Goal: Task Accomplishment & Management: Complete application form

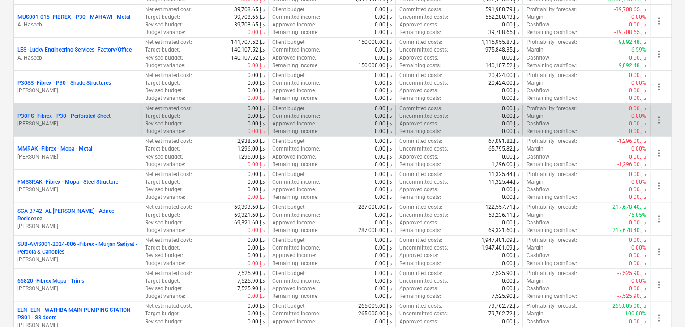
scroll to position [269, 0]
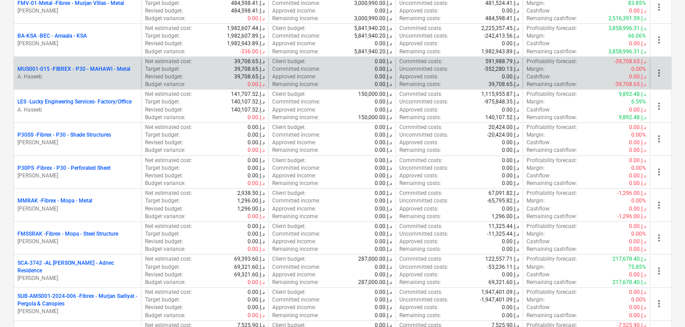
click at [81, 73] on p "A. Haseeb" at bounding box center [77, 77] width 120 height 8
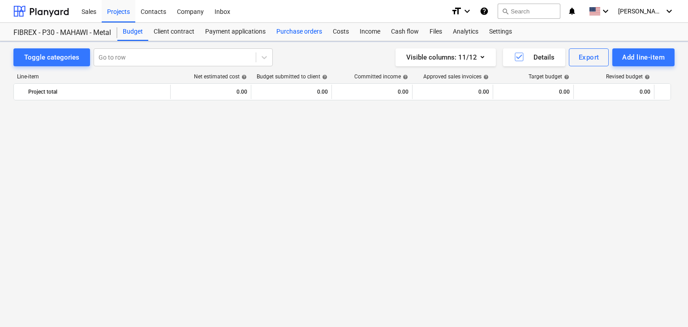
click at [311, 33] on div "Purchase orders" at bounding box center [299, 32] width 56 height 18
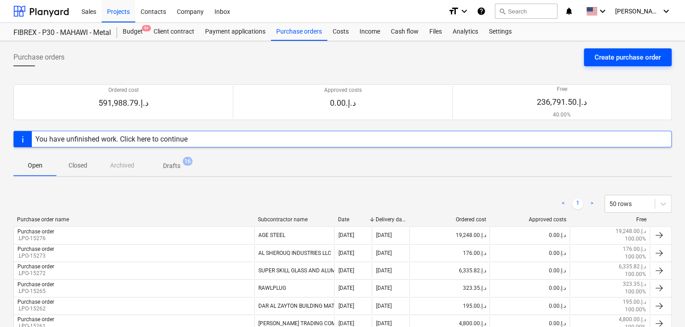
click at [625, 56] on div "Create purchase order" at bounding box center [628, 58] width 66 height 12
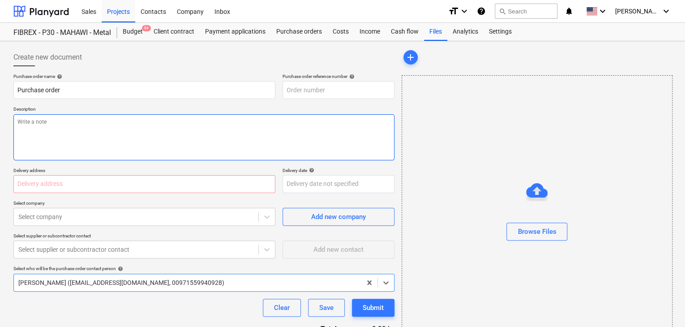
click at [310, 123] on textarea at bounding box center [203, 137] width 381 height 46
type textarea "x"
type input "MUS001-015-PO-258"
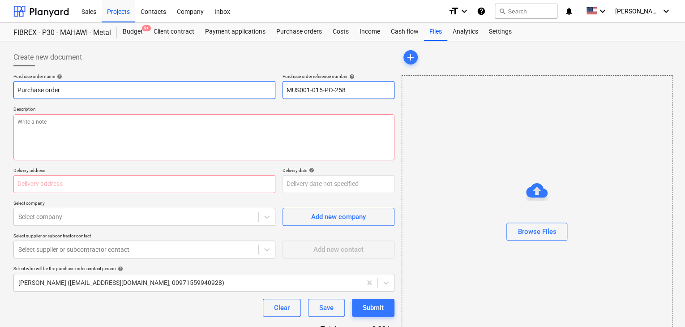
drag, startPoint x: 350, startPoint y: 89, endPoint x: 246, endPoint y: 87, distance: 103.9
click at [246, 87] on div "Purchase order name help Purchase order Purchase order reference number help MU…" at bounding box center [203, 86] width 381 height 26
type textarea "x"
type input "."
type textarea "x"
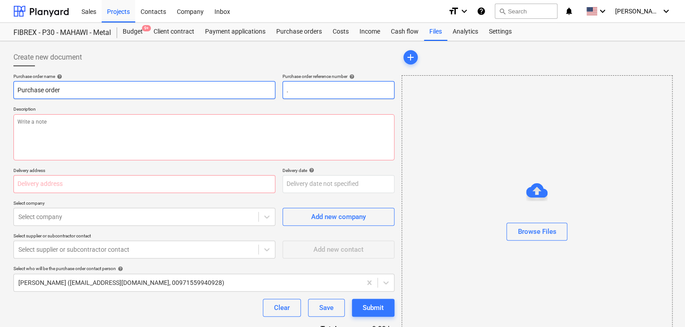
type input ".L"
type textarea "x"
type input ".LP"
type textarea "x"
type input ".LPO"
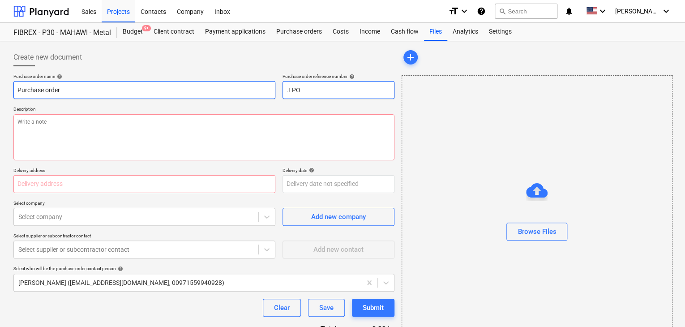
type textarea "x"
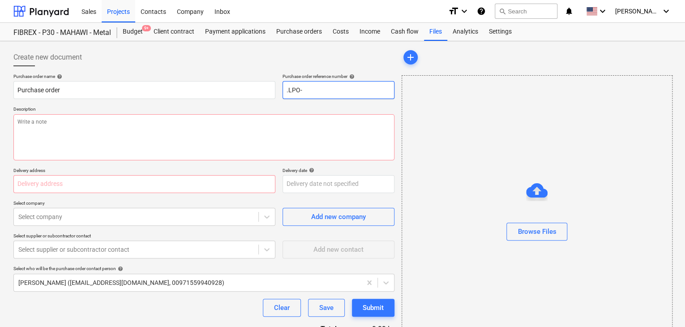
type input ".LPO-"
type textarea "x"
type input ".LPO-1"
type textarea "x"
type input ".LPO-15"
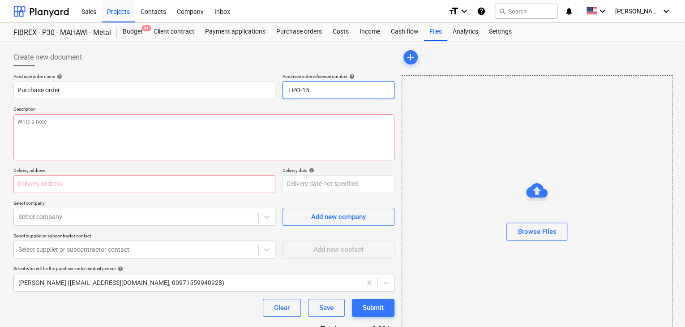
type textarea "x"
type input ".LPO-153"
type textarea "x"
type input ".LPO-1530"
type textarea "x"
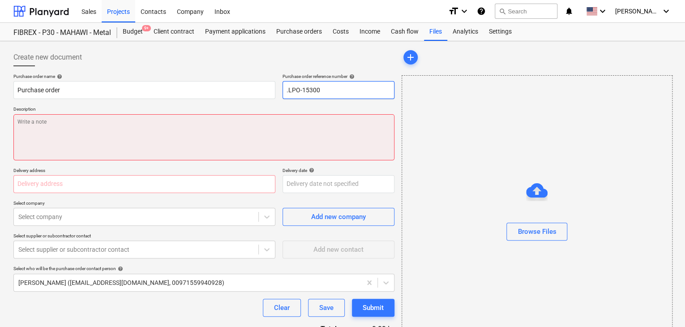
type input ".LPO-15300"
click at [122, 131] on textarea at bounding box center [203, 137] width 381 height 46
type textarea "x"
type textarea "1"
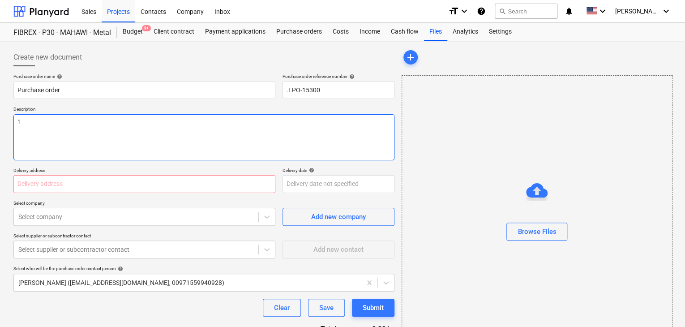
type textarea "x"
type textarea "12"
type textarea "x"
type textarea "12/"
type textarea "x"
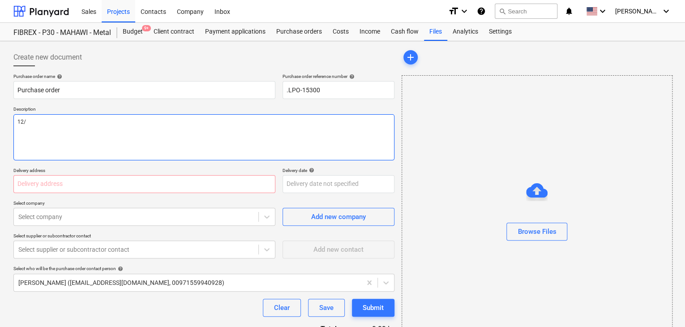
type textarea "12/A"
type textarea "x"
type textarea "12/AU"
type textarea "x"
type textarea "12/AUG"
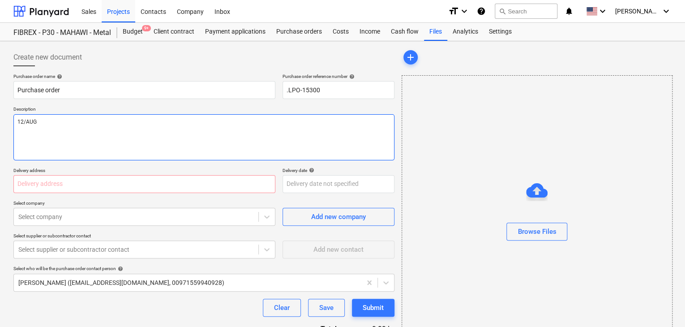
type textarea "x"
type textarea "12/AUG/"
type textarea "x"
type textarea "12/[DATE]"
type textarea "x"
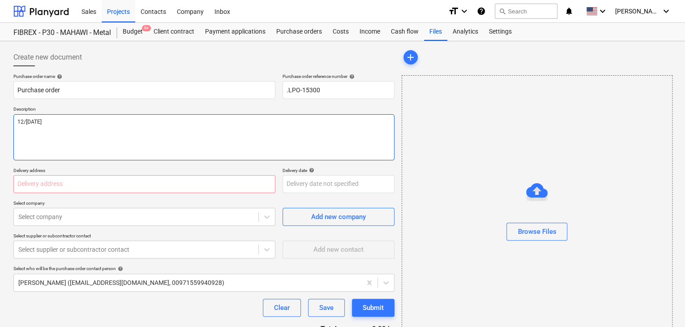
type textarea "[DATE]"
type textarea "x"
type textarea "[DATE]"
type textarea "x"
type textarea "[DATE]"
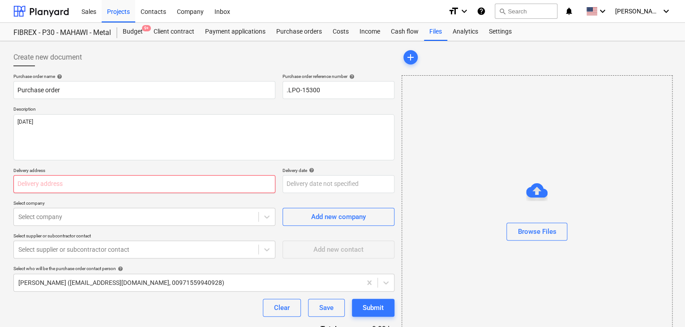
click at [23, 191] on input "text" at bounding box center [144, 184] width 262 height 18
type textarea "x"
type input "L"
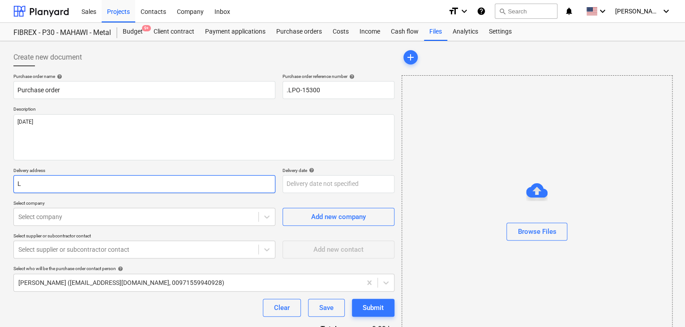
type textarea "x"
type input "LU"
type textarea "x"
type input "LUC"
type textarea "x"
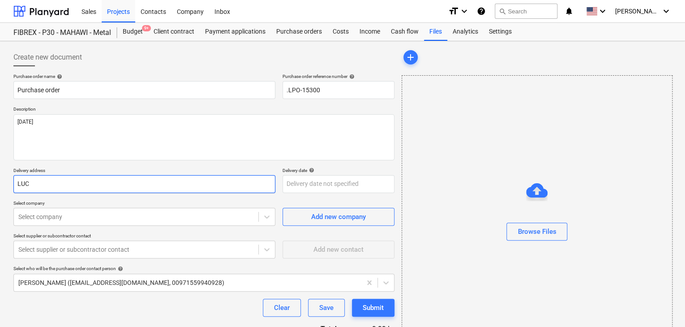
type input "LUCK"
type textarea "x"
type input "LUCKY"
type textarea "x"
type input "LUCKY"
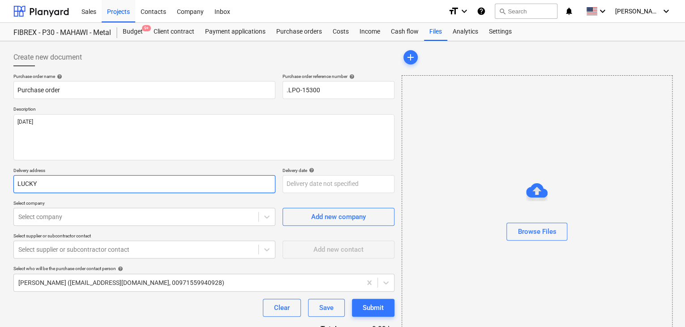
type textarea "x"
type input "LUCKY E"
type textarea "x"
type input "LUCKY EN"
type textarea "x"
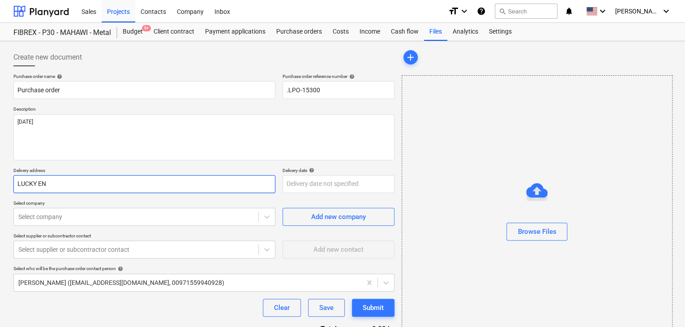
type input "LUCKY ENG"
type textarea "x"
type input "LUCKY ENGI"
type textarea "x"
type input "LUCKY ENGIN"
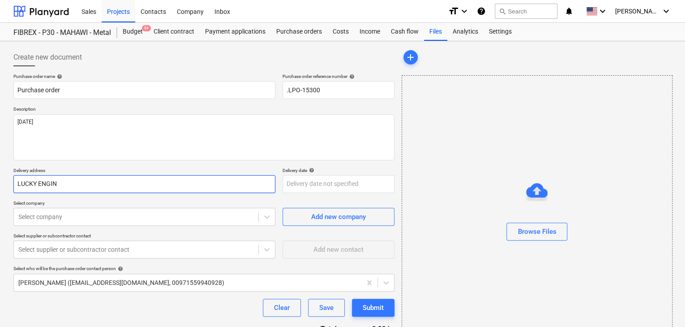
type textarea "x"
type input "LUCKY ENGINE"
type textarea "x"
type input "LUCKY ENGINER"
type textarea "x"
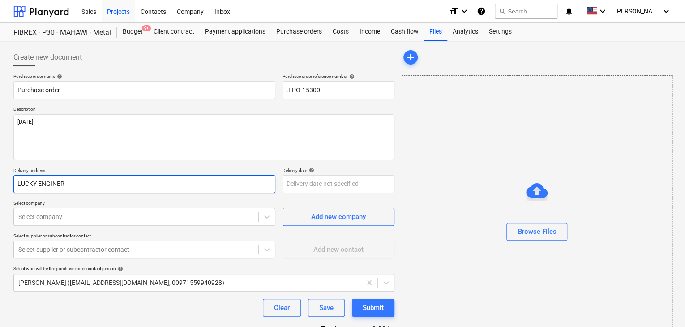
type input "LUCKY ENGINERR"
type textarea "x"
type input "LUCKY ENGINER"
type textarea "x"
type input "LUCKY ENGINE"
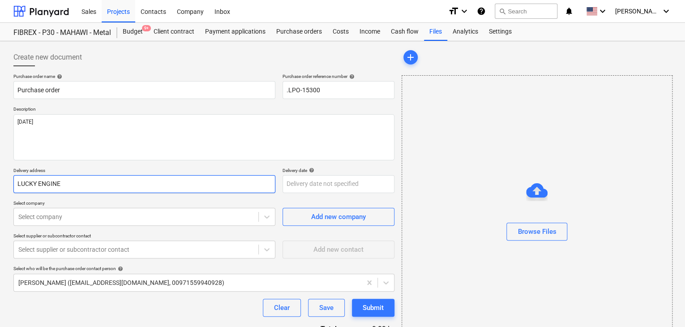
type textarea "x"
type input "LUCKY ENGINEE"
type textarea "x"
type input "LUCKY ENGINEER"
type textarea "x"
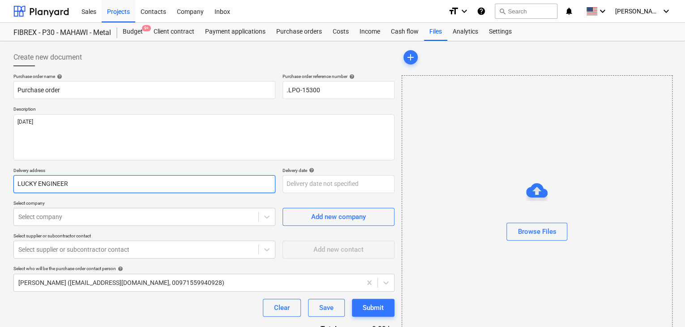
type input "LUCKY ENGINEERI"
type textarea "x"
type input "LUCKY ENGINEERIN"
type textarea "x"
type input "LUCKY ENGINEERING"
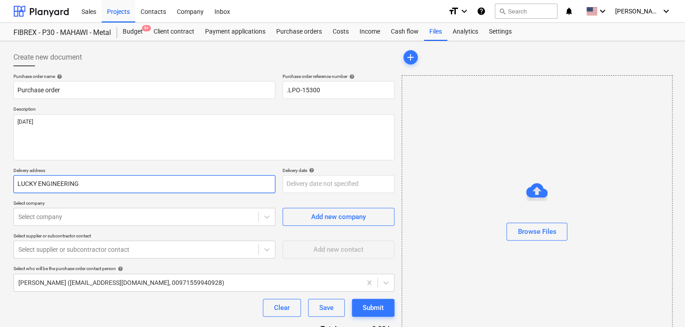
type textarea "x"
type input "LUCKY ENGINEERING"
type textarea "x"
type input "LUCKY ENGINEERING S"
type textarea "x"
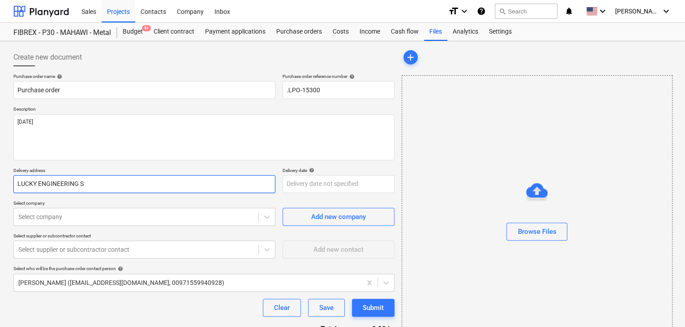
type input "LUCKY ENGINEERING SE"
type textarea "x"
type input "LUCKY ENGINEERING SER"
type textarea "x"
type input "LUCKY ENGINEERING SERV"
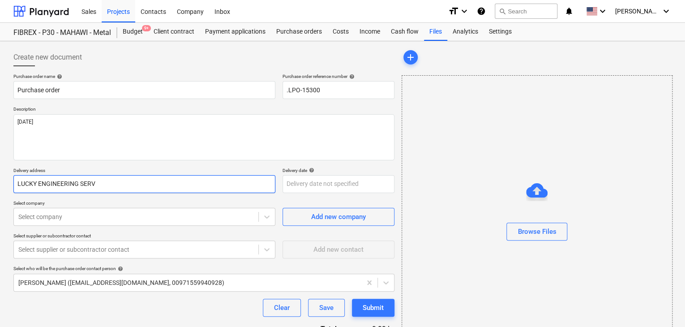
type textarea "x"
type input "LUCKY ENGINEERING SERVI"
type textarea "x"
type input "LUCKY ENGINEERING SERVIC"
type textarea "x"
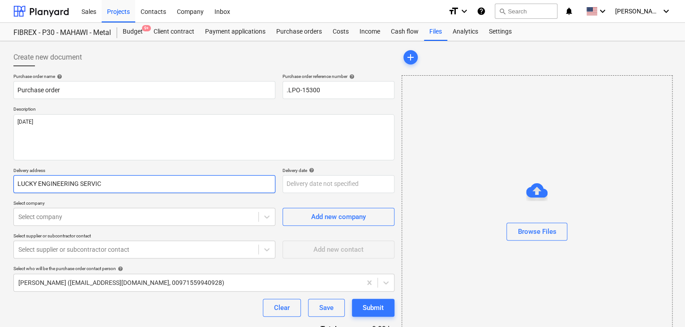
type input "LUCKY ENGINEERING SERVICE"
type textarea "x"
type input "LUCKY ENGINEERING SERVICES"
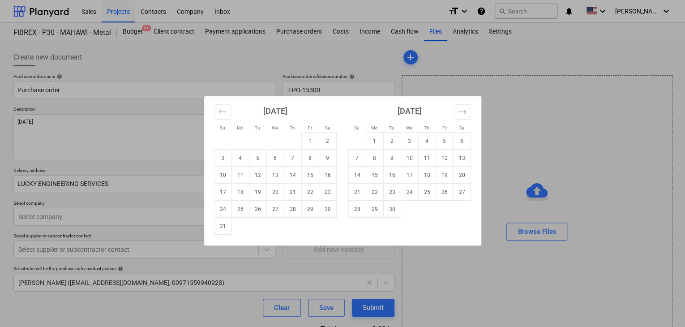
click at [309, 190] on body "Sales Projects Contacts Company Inbox format_size keyboard_arrow_down help sear…" at bounding box center [342, 163] width 685 height 327
click at [232, 225] on td "Calendar" at bounding box center [240, 226] width 17 height 17
click at [229, 225] on td "31" at bounding box center [222, 226] width 17 height 17
type textarea "x"
type input "[DATE]"
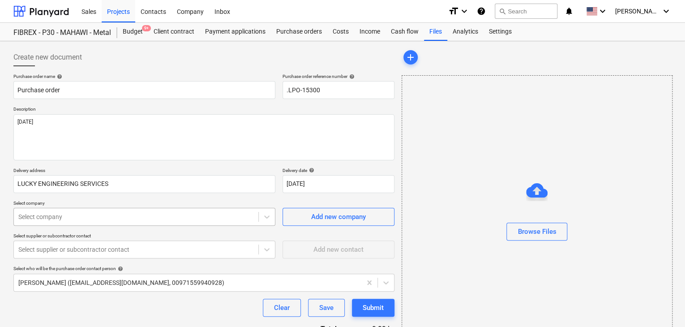
click at [47, 215] on body "Sales Projects Contacts Company Inbox format_size keyboard_arrow_down help sear…" at bounding box center [342, 163] width 685 height 327
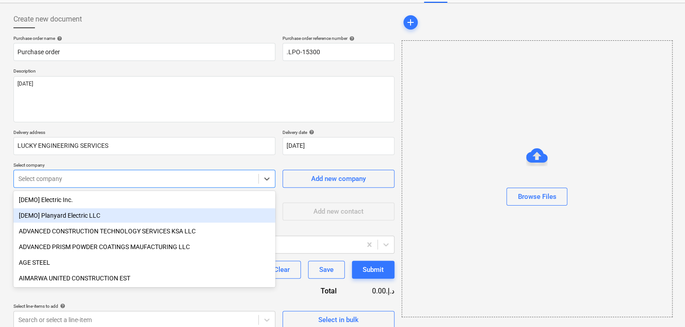
scroll to position [42, 0]
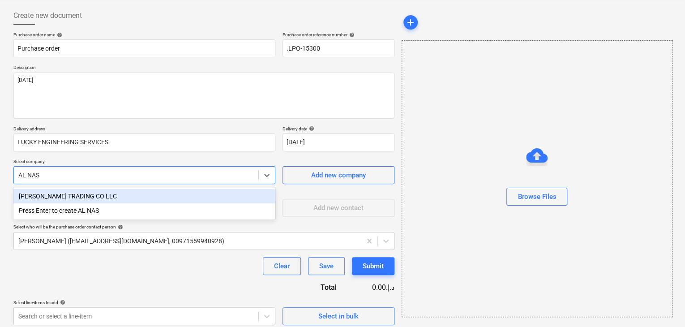
type input "[PERSON_NAME]"
click at [54, 195] on div "[PERSON_NAME] TRADING CO LLC" at bounding box center [144, 196] width 262 height 14
type textarea "x"
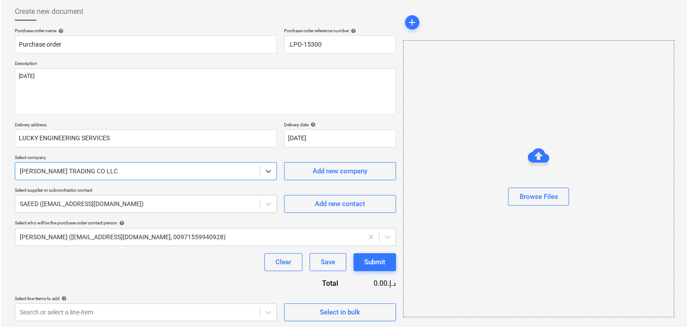
scroll to position [47, 0]
click at [317, 299] on div "Select in bulk" at bounding box center [339, 308] width 112 height 26
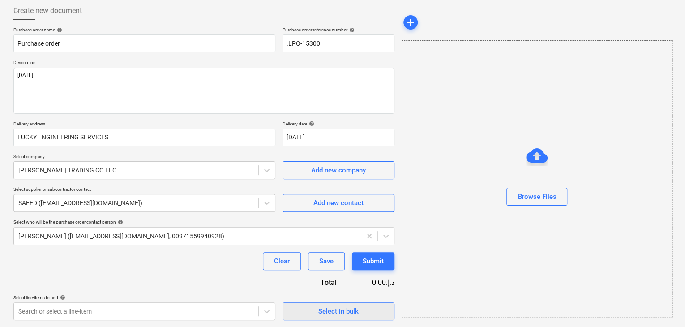
click at [314, 310] on span "Select in bulk" at bounding box center [339, 311] width 90 height 12
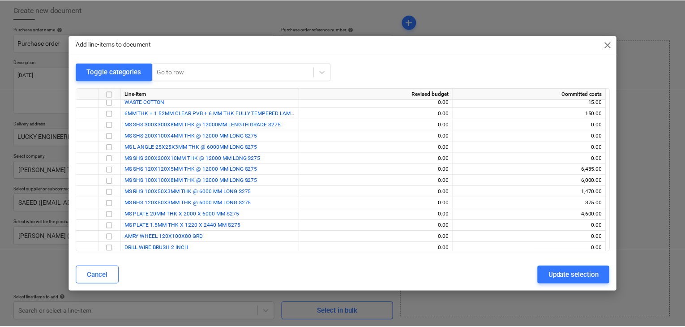
scroll to position [3286, 0]
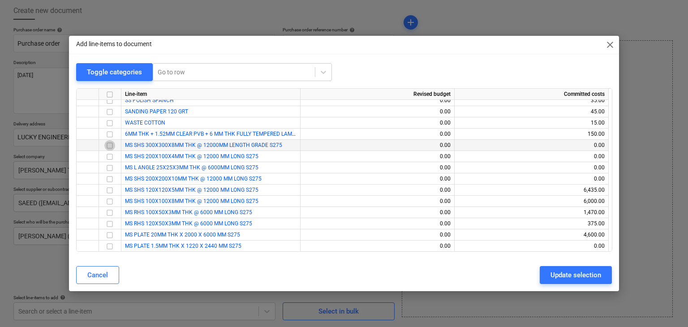
click at [109, 144] on input "checkbox" at bounding box center [109, 145] width 11 height 11
click at [110, 161] on input "checkbox" at bounding box center [109, 156] width 11 height 11
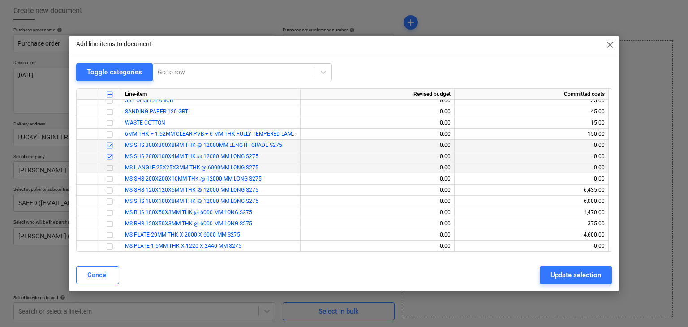
click at [111, 169] on input "checkbox" at bounding box center [109, 168] width 11 height 11
click at [106, 176] on input "checkbox" at bounding box center [109, 179] width 11 height 11
click at [552, 276] on div "Update selection" at bounding box center [575, 275] width 51 height 12
type textarea "x"
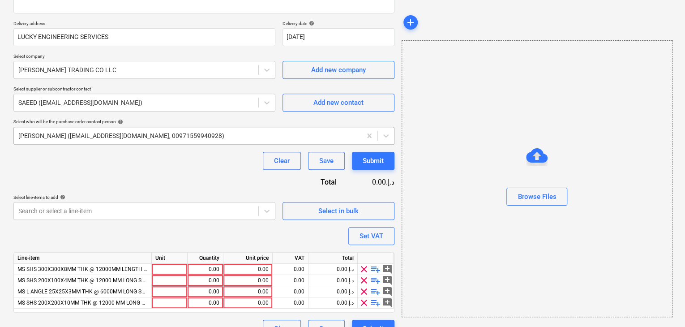
scroll to position [165, 0]
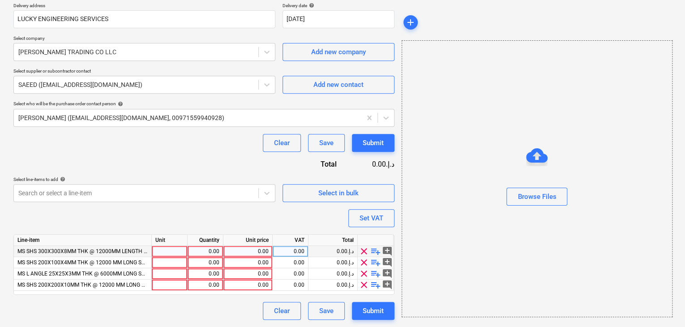
click at [172, 251] on div at bounding box center [170, 251] width 36 height 11
type input "NOS"
type textarea "x"
type input "NOS"
type textarea "x"
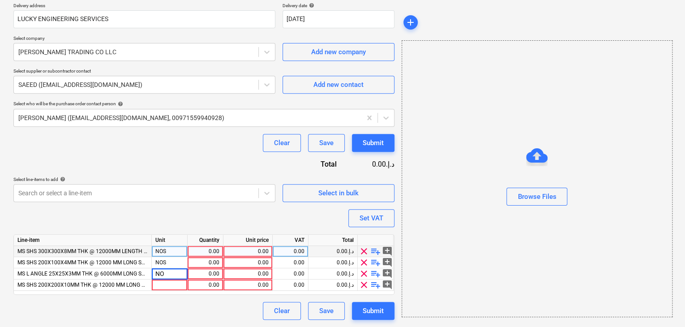
type input "NOS"
type textarea "x"
type input "NOS"
type textarea "x"
click at [195, 249] on div "0.00" at bounding box center [205, 251] width 28 height 11
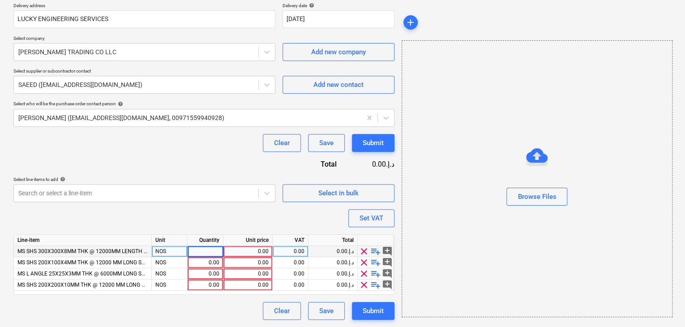
type input "6"
type textarea "x"
type input "10"
type textarea "x"
click at [247, 248] on div "0.00" at bounding box center [248, 251] width 42 height 11
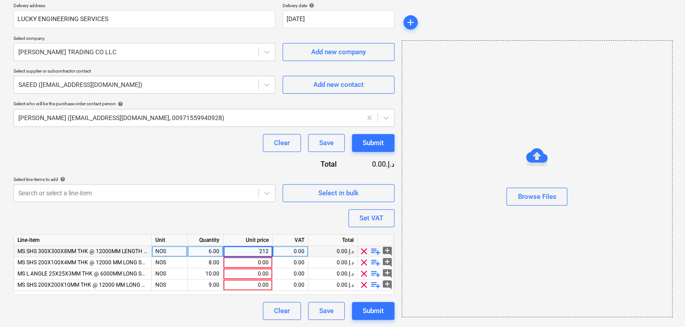
type input "2120"
type textarea "x"
type input "605"
type textarea "x"
type input "17"
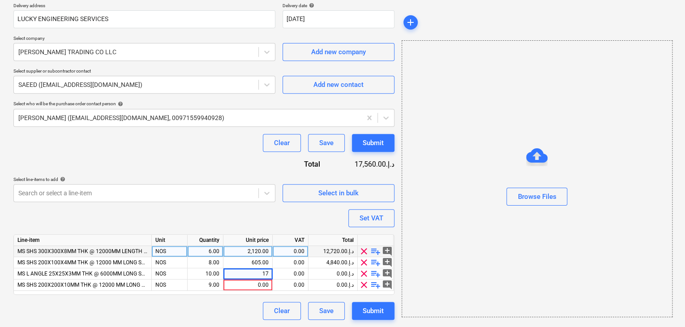
type textarea "x"
type input "2050"
type textarea "x"
click at [464, 208] on div at bounding box center [537, 209] width 270 height 7
click at [369, 225] on button "Set VAT" at bounding box center [371, 218] width 46 height 18
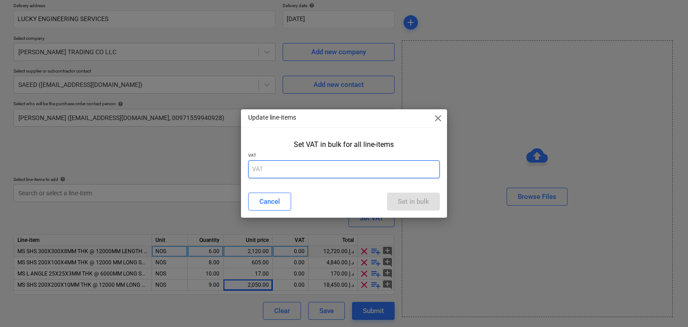
click at [311, 172] on input "text" at bounding box center [344, 169] width 192 height 18
type input "5"
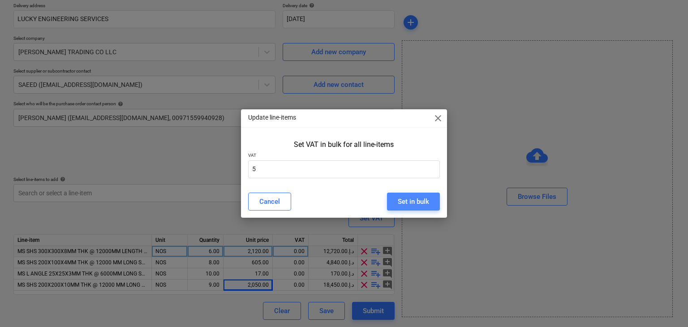
click at [425, 196] on div "Set in bulk" at bounding box center [413, 202] width 31 height 12
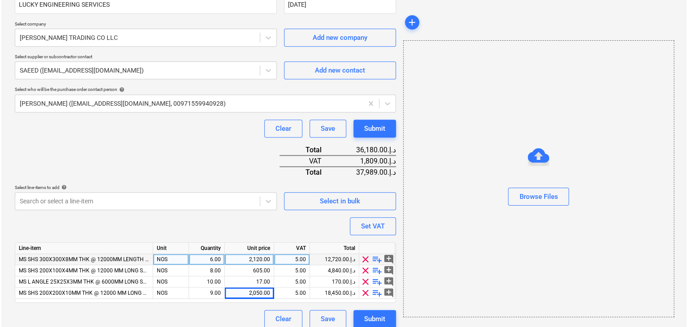
scroll to position [187, 0]
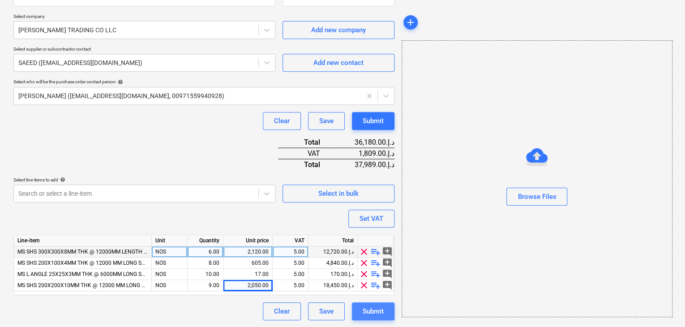
click at [390, 310] on button "Submit" at bounding box center [373, 311] width 43 height 18
type textarea "x"
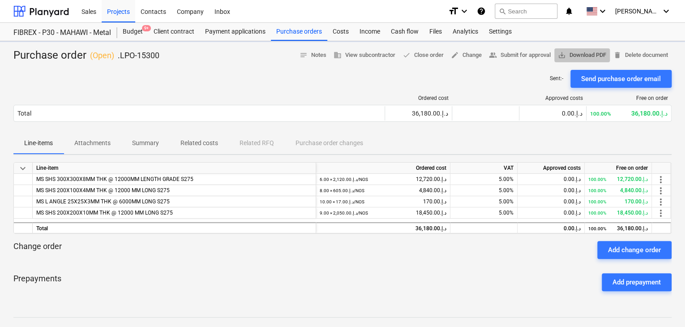
click at [585, 52] on span "save_alt Download PDF" at bounding box center [582, 55] width 48 height 10
